Goal: Find specific page/section: Find specific page/section

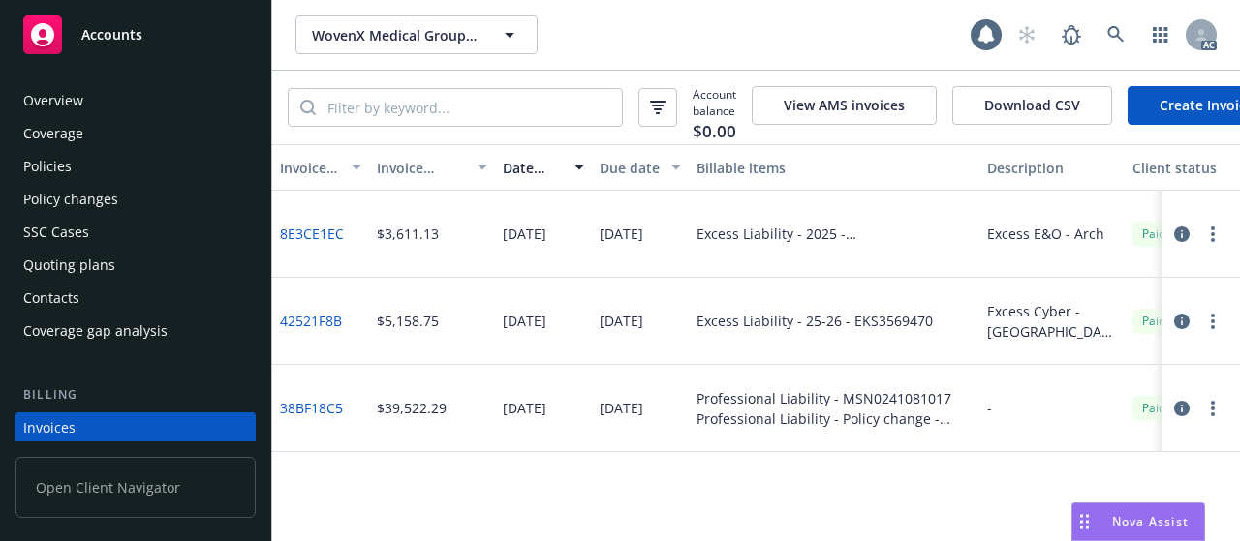
scroll to position [126, 0]
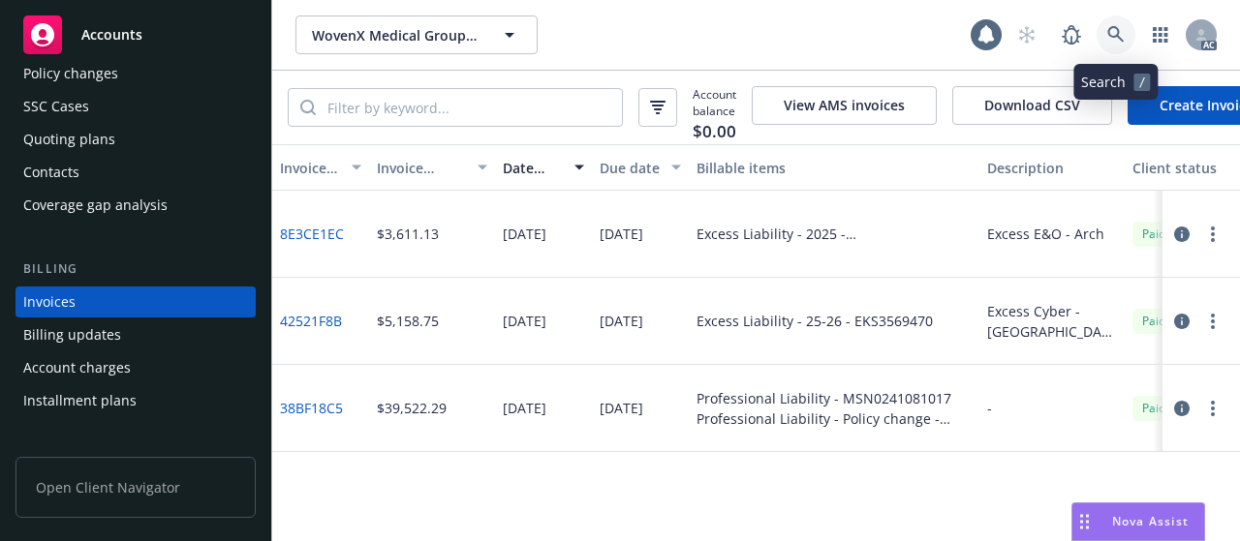
click at [1114, 38] on icon at bounding box center [1115, 34] width 17 height 17
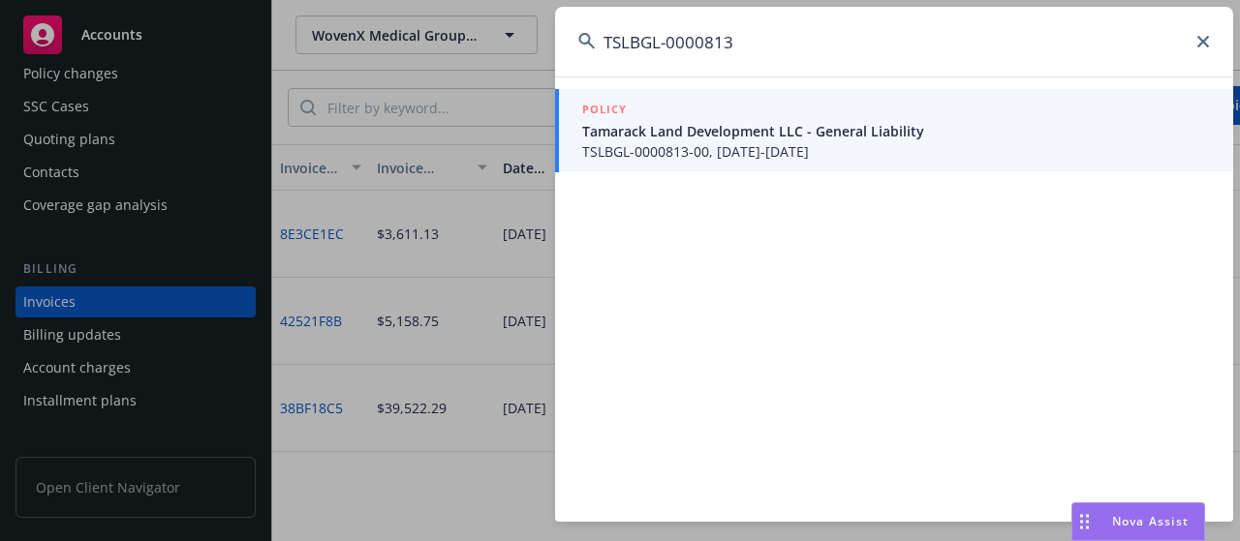
type input "TSLBGL-0000813"
click at [682, 152] on span "TSLBGL-0000813-00, [DATE]-[DATE]" at bounding box center [896, 151] width 628 height 20
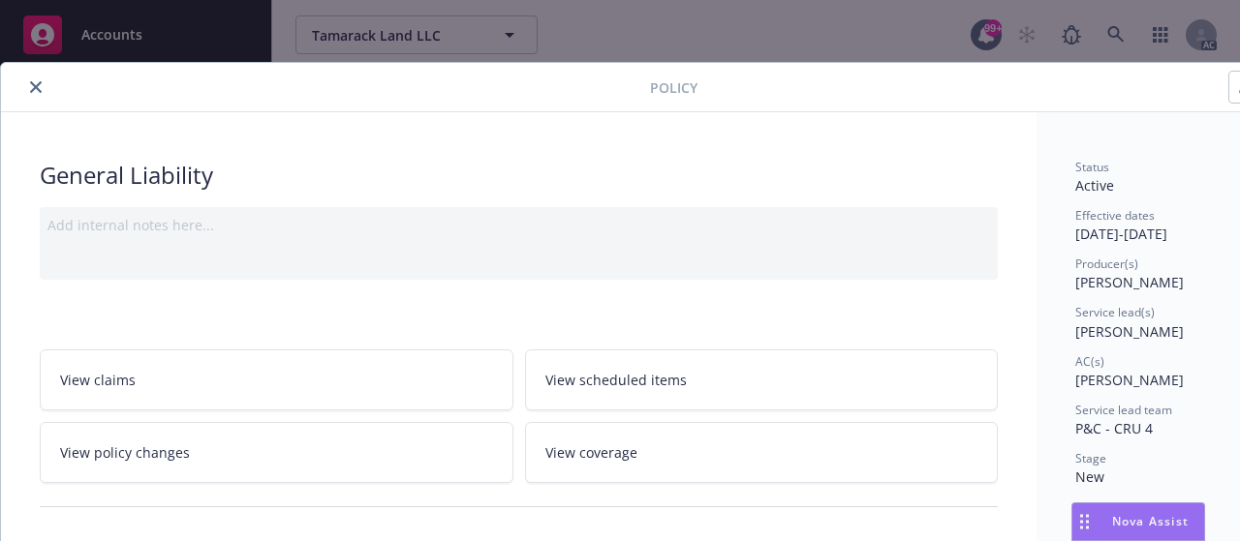
click at [30, 89] on icon "close" at bounding box center [36, 87] width 12 height 12
